Goal: Navigation & Orientation: Find specific page/section

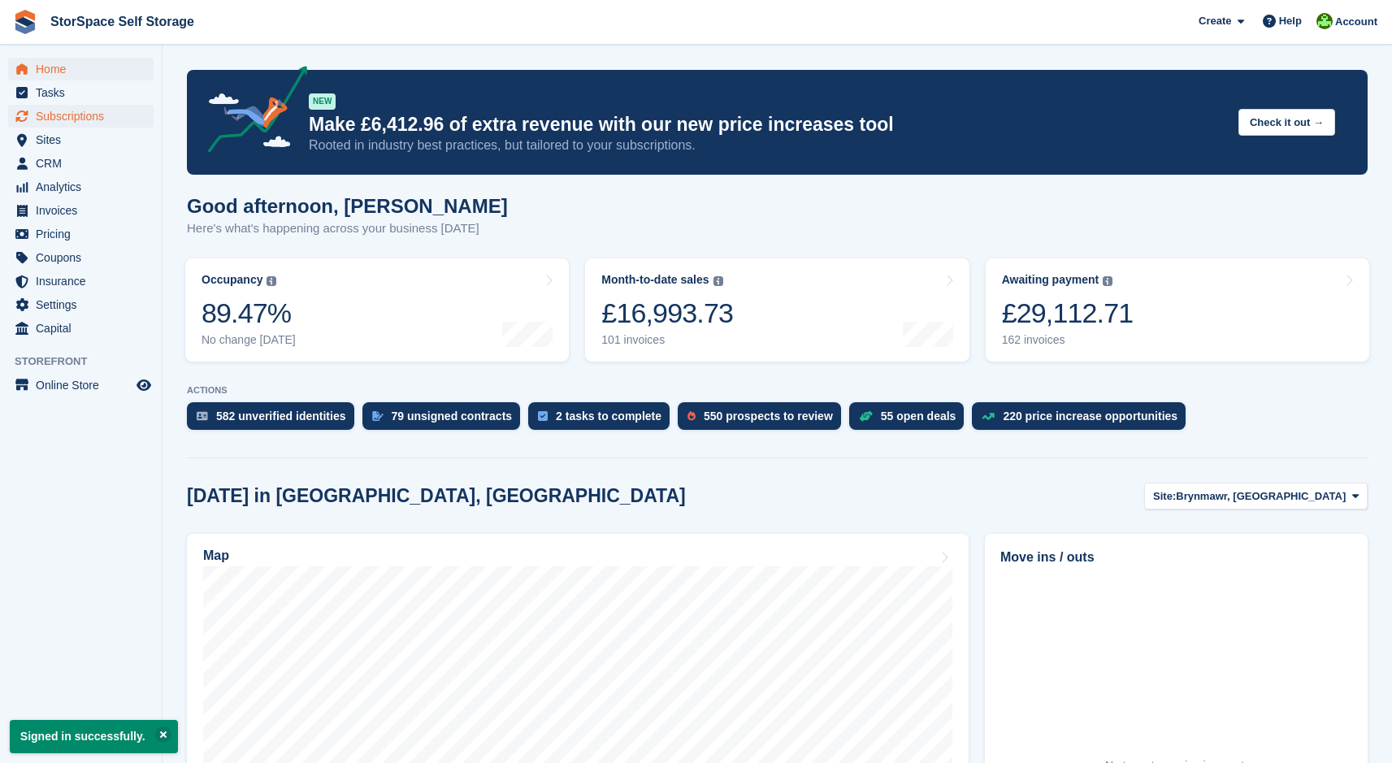
click at [82, 119] on span "Subscriptions" at bounding box center [85, 116] width 98 height 23
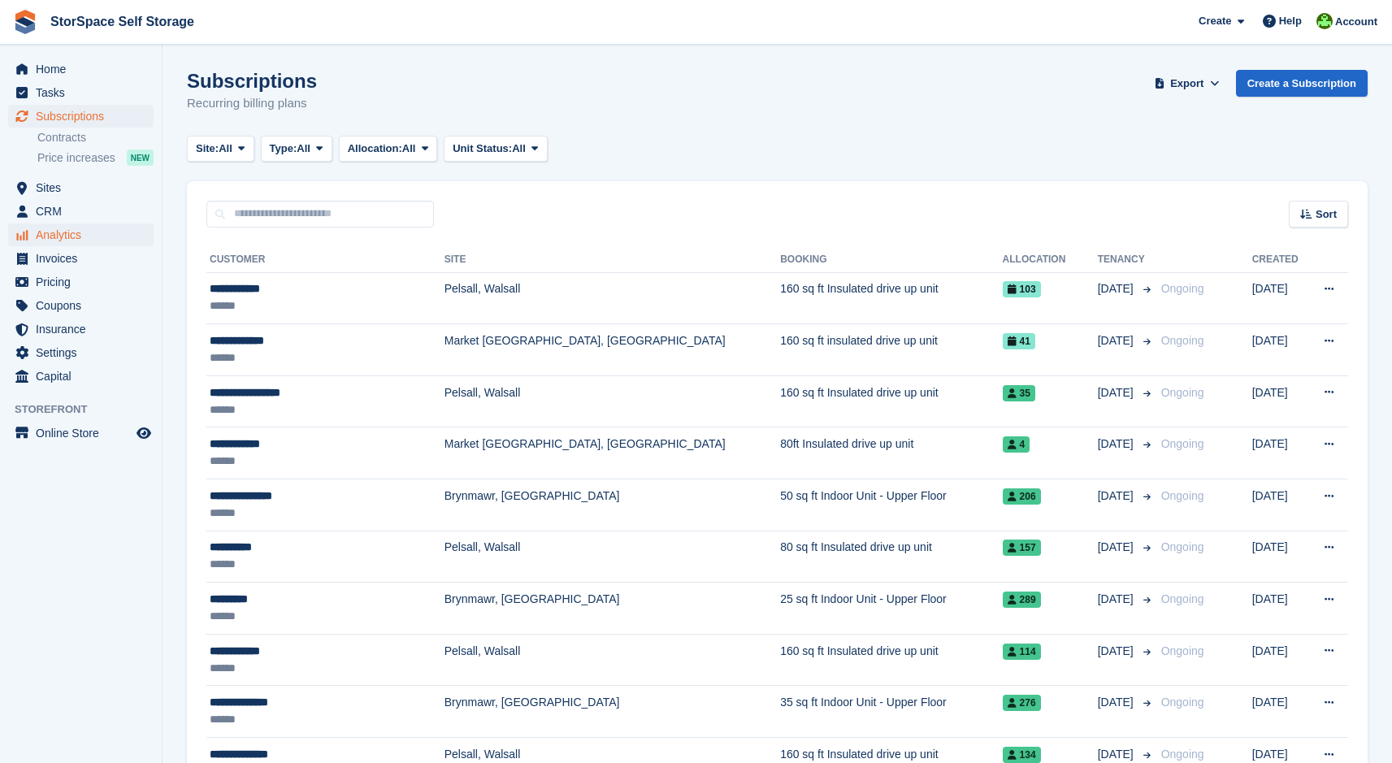
click at [70, 232] on span "Analytics" at bounding box center [85, 235] width 98 height 23
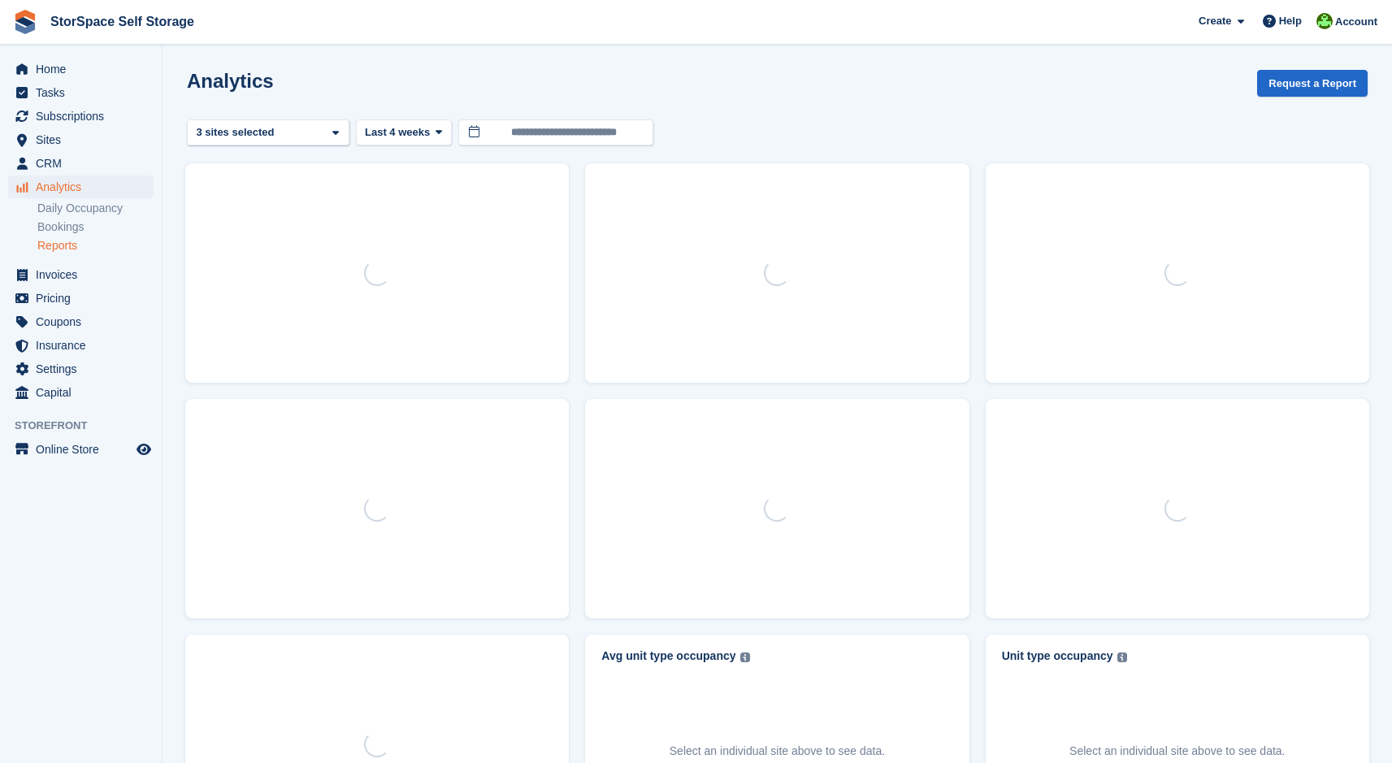
click at [68, 251] on link "Reports" at bounding box center [95, 245] width 116 height 15
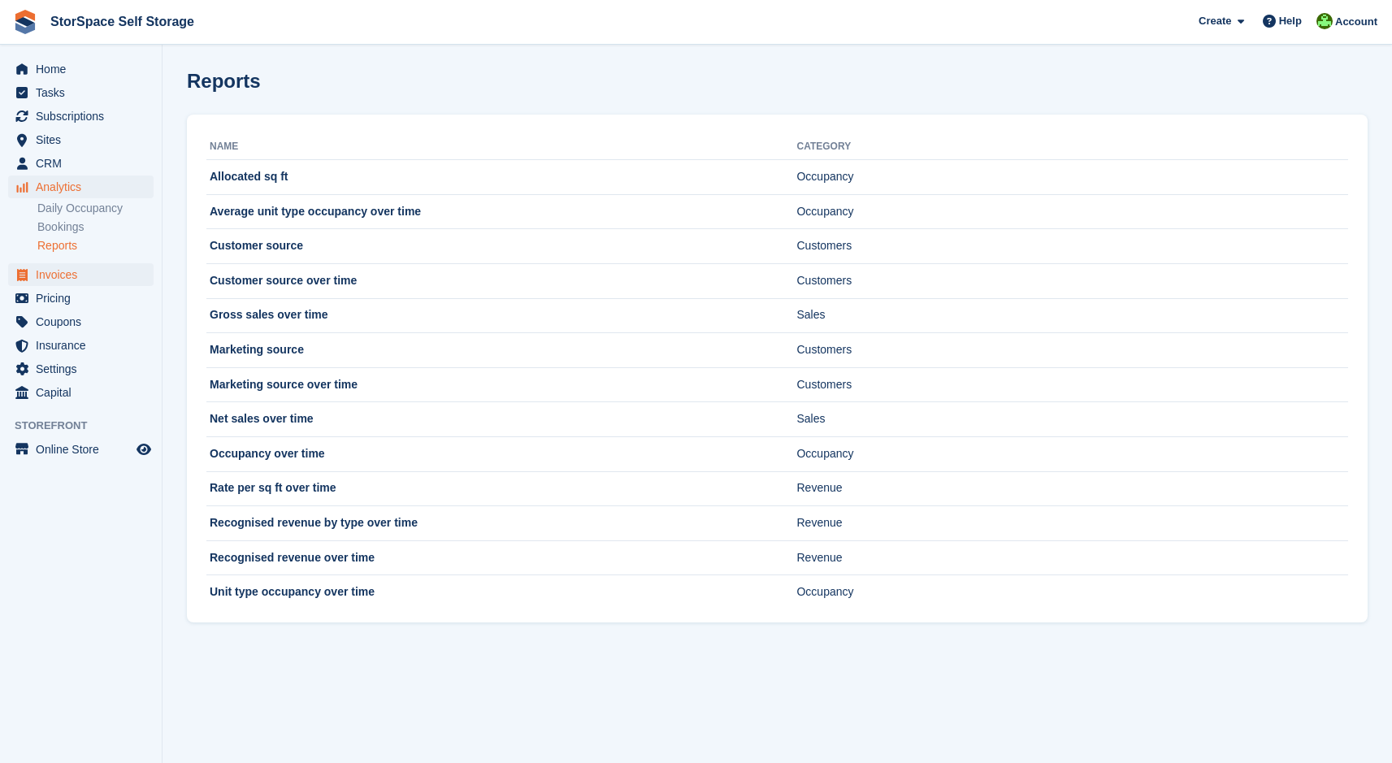
click at [80, 281] on span "Invoices" at bounding box center [85, 274] width 98 height 23
